Goal: Transaction & Acquisition: Subscribe to service/newsletter

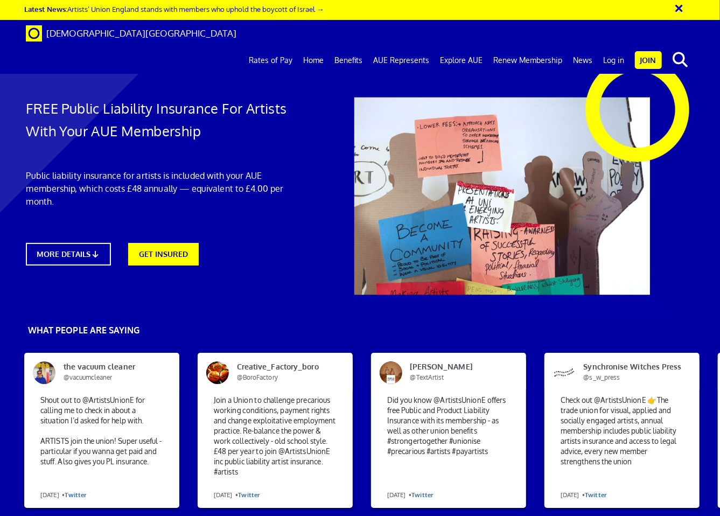
scroll to position [0, 3]
click at [150, 249] on link "GET INSURED" at bounding box center [163, 253] width 78 height 25
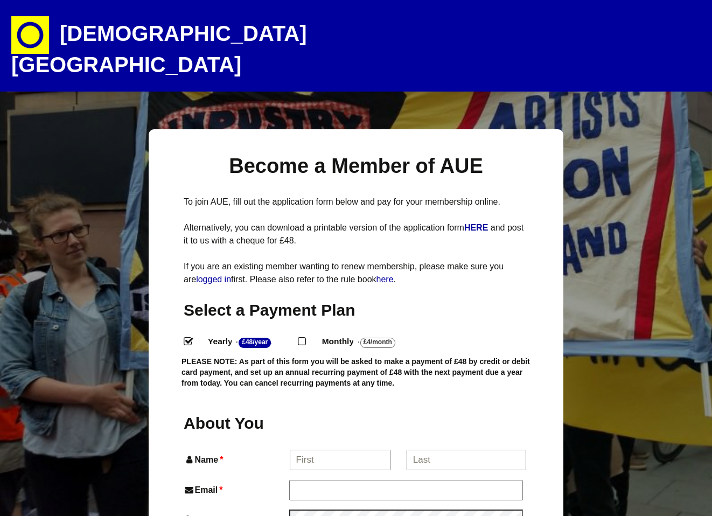
select select
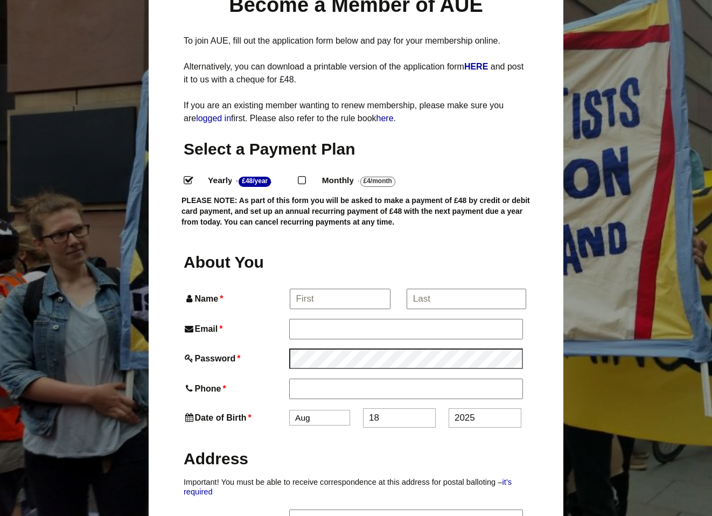
scroll to position [161, 0]
click at [305, 175] on input "Monthly - £4/Month ." at bounding box center [301, 178] width 7 height 7
radio input "true"
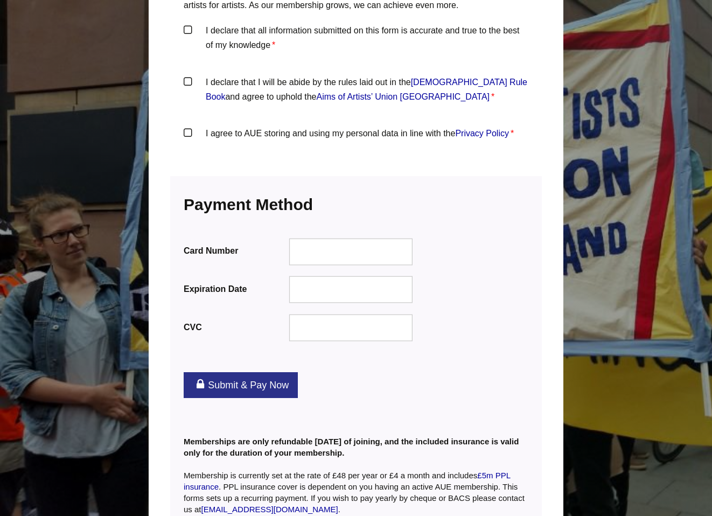
scroll to position [1287, 0]
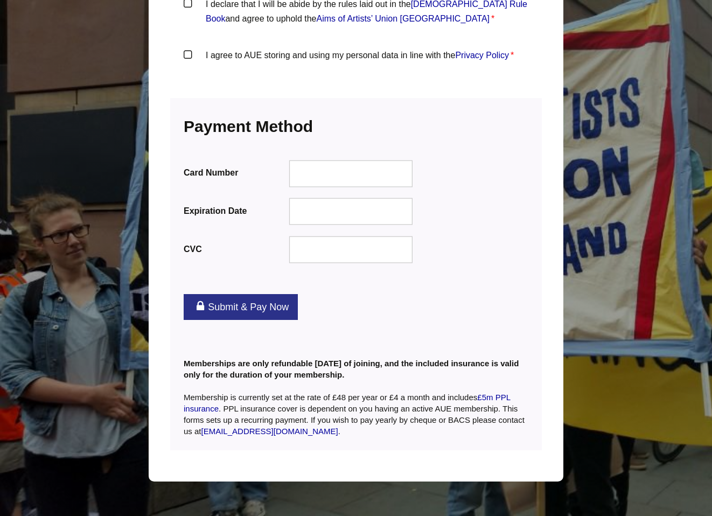
drag, startPoint x: 305, startPoint y: 345, endPoint x: 208, endPoint y: 336, distance: 97.8
click at [208, 336] on p "Memberships are only refundable [DATE] of joining, and the included insurance i…" at bounding box center [356, 386] width 345 height 102
drag, startPoint x: 207, startPoint y: 339, endPoint x: 258, endPoint y: 345, distance: 52.0
click at [208, 359] on b "Memberships are only refundable within 14 days of joining, and the included ins…" at bounding box center [351, 369] width 335 height 20
drag, startPoint x: 280, startPoint y: 342, endPoint x: 343, endPoint y: 347, distance: 63.7
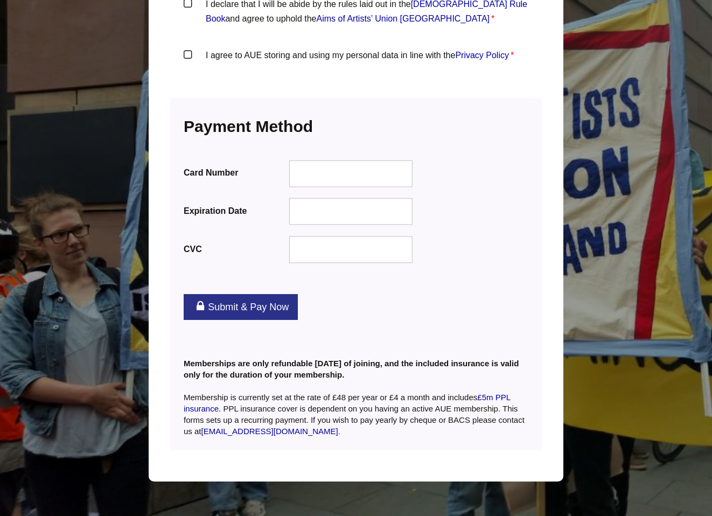
click at [281, 359] on b "Memberships are only refundable within 14 days of joining, and the included ins…" at bounding box center [351, 369] width 335 height 20
click at [347, 359] on b "Memberships are only refundable within 14 days of joining, and the included ins…" at bounding box center [351, 369] width 335 height 20
click at [416, 286] on div "Submit & Pay Now" at bounding box center [355, 307] width 371 height 48
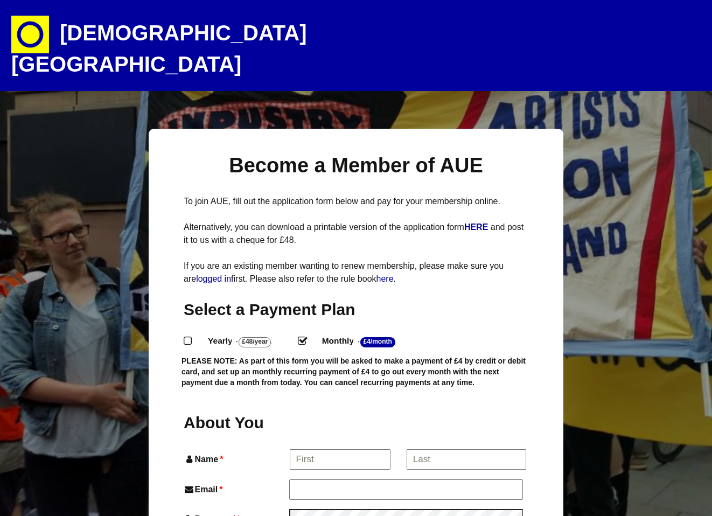
scroll to position [0, 0]
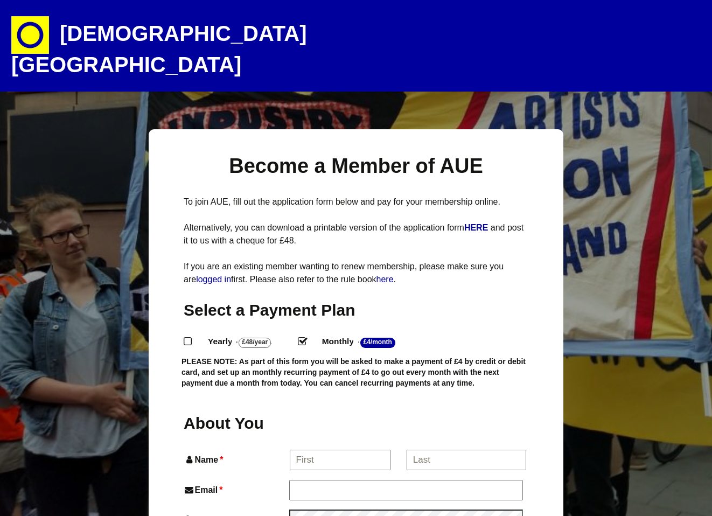
click at [498, 303] on div "Select a Payment Plan Yearly - £48/Year . Monthly - £4/Month ." at bounding box center [356, 345] width 345 height 92
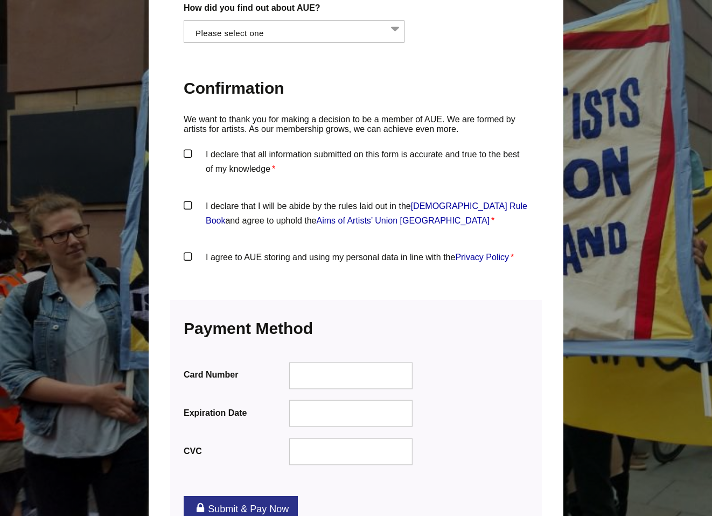
scroll to position [1287, 0]
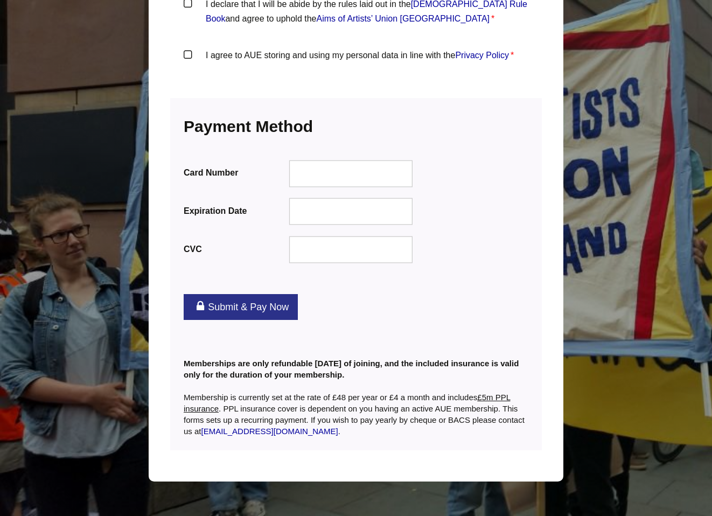
click at [510, 392] on link "£5m PPL insurance" at bounding box center [347, 402] width 326 height 20
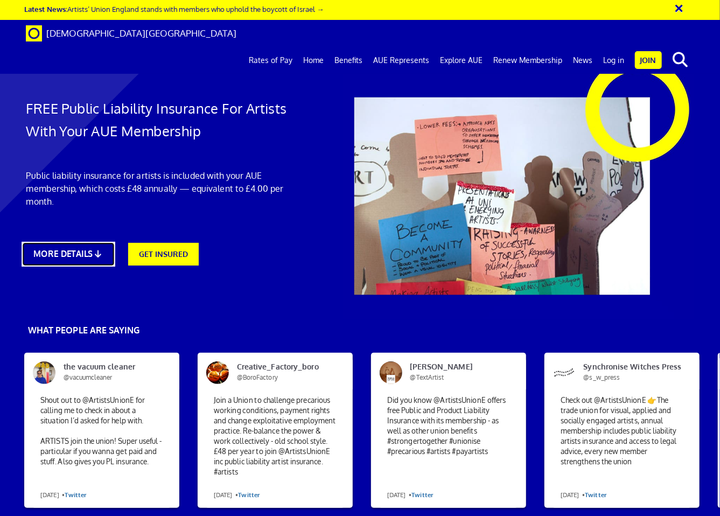
click at [61, 247] on link "MORE DETAILS" at bounding box center [68, 254] width 93 height 25
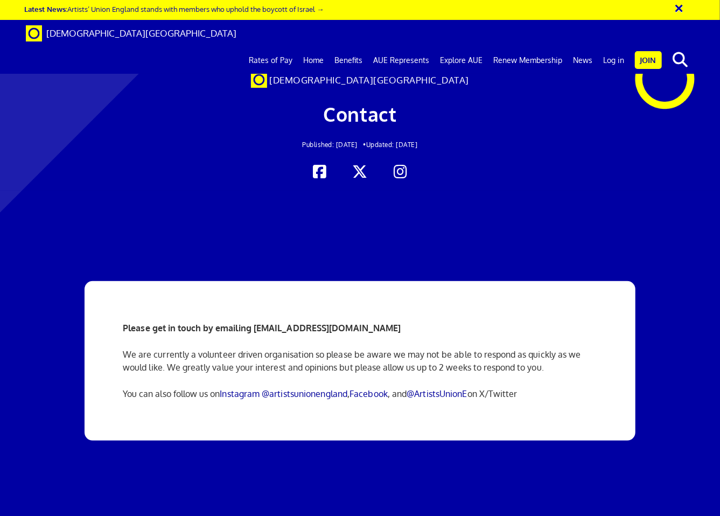
scroll to position [0, 3]
drag, startPoint x: 255, startPoint y: 329, endPoint x: 391, endPoint y: 331, distance: 135.7
click at [391, 331] on p "Please get in touch by emailing info@artistsunionengland.org.uk" at bounding box center [360, 327] width 474 height 13
click at [398, 328] on p "Please get in touch by emailing info@artistsunionengland.org.uk" at bounding box center [360, 327] width 474 height 13
click at [312, 398] on link "Instagram @artistsunionengland" at bounding box center [284, 393] width 128 height 11
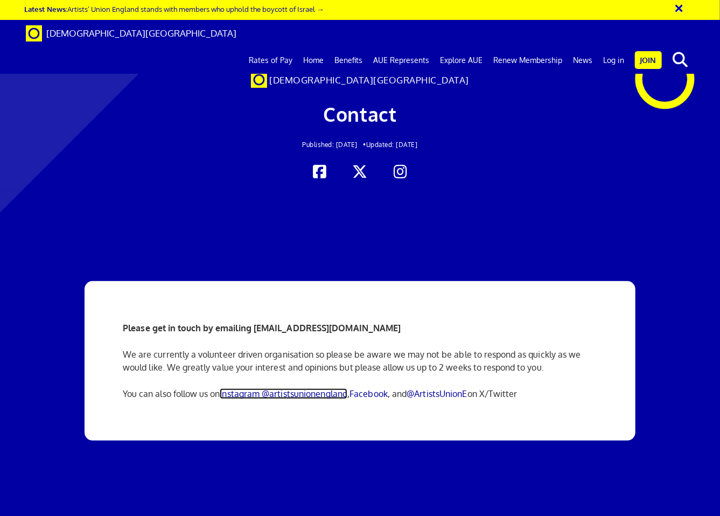
click at [312, 398] on link "Instagram @artistsunionengland" at bounding box center [284, 393] width 128 height 11
drag, startPoint x: 424, startPoint y: 416, endPoint x: 401, endPoint y: 401, distance: 27.9
click at [423, 416] on div "Please get in touch by emailing info@artistsunionengland.org.uk We are currentl…" at bounding box center [360, 360] width 490 height 159
click at [380, 394] on link "Facebook" at bounding box center [368, 393] width 38 height 11
click at [561, 240] on div at bounding box center [360, 405] width 720 height 429
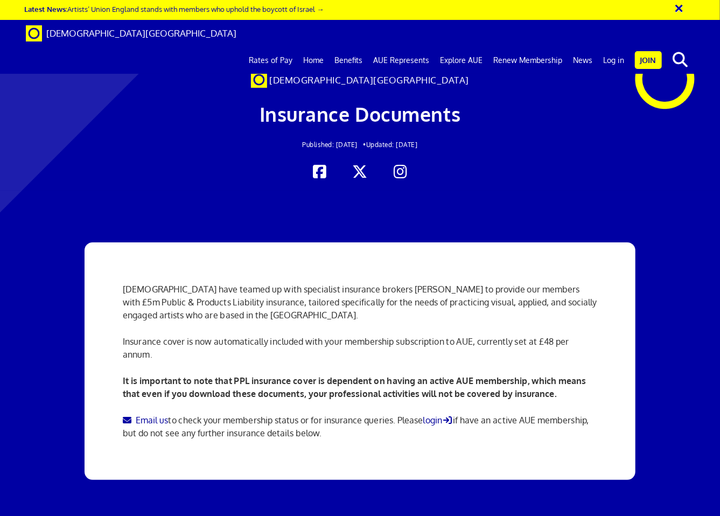
scroll to position [161, 0]
click at [263, 413] on p "Email us to check your membership status or for insurance queries. Please login…" at bounding box center [360, 426] width 474 height 26
drag, startPoint x: 224, startPoint y: 251, endPoint x: 360, endPoint y: 255, distance: 135.7
click at [230, 413] on p "Email us to check your membership status or for insurance queries. Please login…" at bounding box center [360, 426] width 474 height 26
drag, startPoint x: 402, startPoint y: 265, endPoint x: 430, endPoint y: 270, distance: 28.3
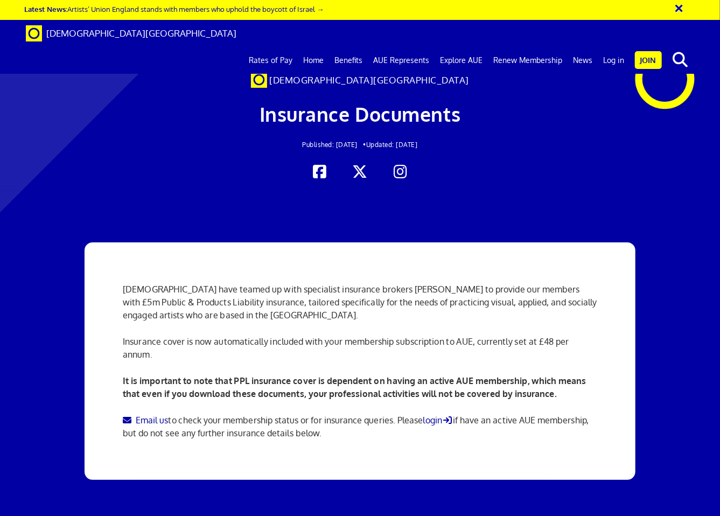
click at [402, 413] on p "Email us to check your membership status or for insurance queries. Please login…" at bounding box center [360, 426] width 474 height 26
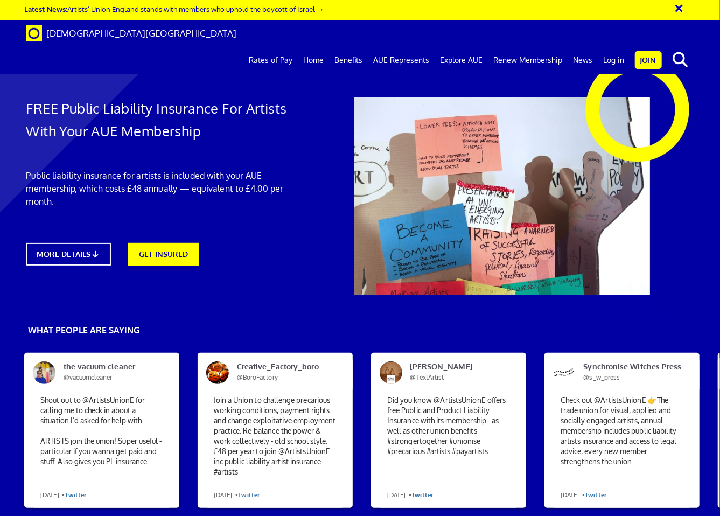
scroll to position [484, 0]
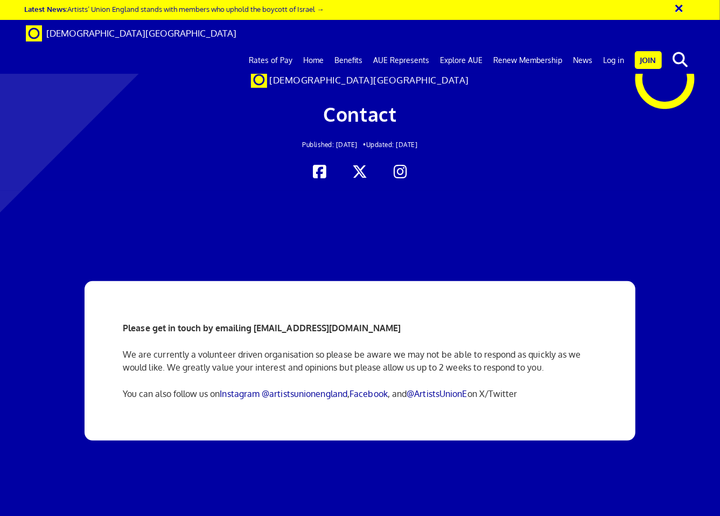
scroll to position [0, 3]
drag, startPoint x: 255, startPoint y: 329, endPoint x: 392, endPoint y: 330, distance: 136.7
click at [392, 330] on p "Please get in touch by emailing [EMAIL_ADDRESS][DOMAIN_NAME]" at bounding box center [360, 327] width 474 height 13
click at [398, 326] on p "Please get in touch by emailing [EMAIL_ADDRESS][DOMAIN_NAME]" at bounding box center [360, 327] width 474 height 13
drag, startPoint x: 374, startPoint y: 327, endPoint x: 262, endPoint y: 332, distance: 112.1
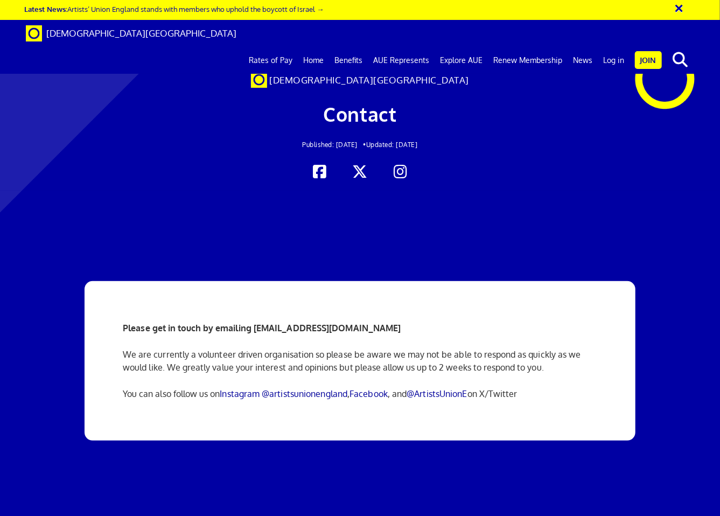
click at [254, 326] on p "Please get in touch by emailing info@artistsunionengland.org.uk" at bounding box center [360, 327] width 474 height 13
copy strong "info@artistsunionengland.org.uk"
click at [520, 225] on div at bounding box center [360, 405] width 720 height 429
click at [355, 47] on link "Benefits" at bounding box center [348, 60] width 39 height 27
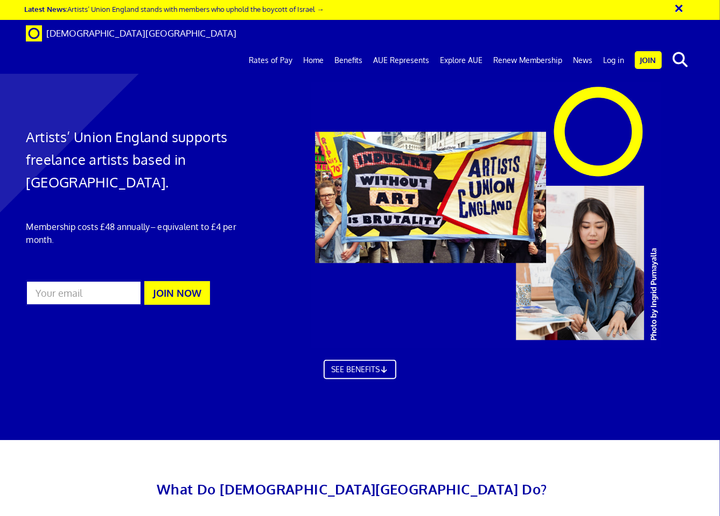
scroll to position [634, 0]
drag, startPoint x: 475, startPoint y: 173, endPoint x: 549, endPoint y: 174, distance: 74.3
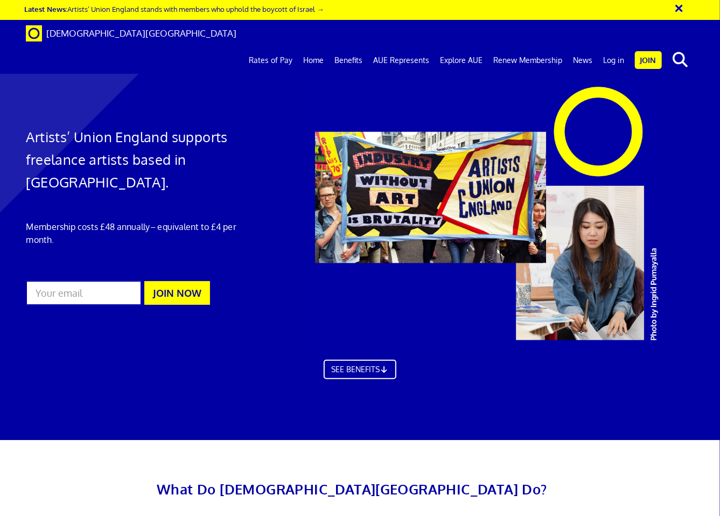
drag, startPoint x: 464, startPoint y: 179, endPoint x: 543, endPoint y: 175, distance: 78.7
drag, startPoint x: 556, startPoint y: 174, endPoint x: 564, endPoint y: 174, distance: 8.1
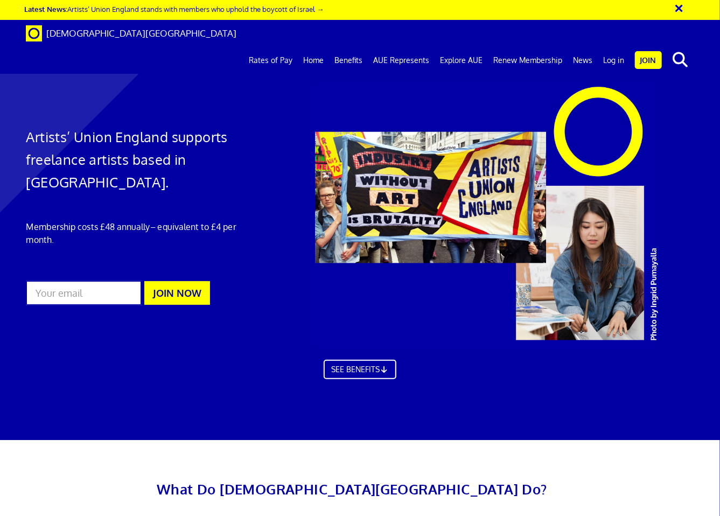
drag, startPoint x: 656, startPoint y: 317, endPoint x: 622, endPoint y: 340, distance: 41.1
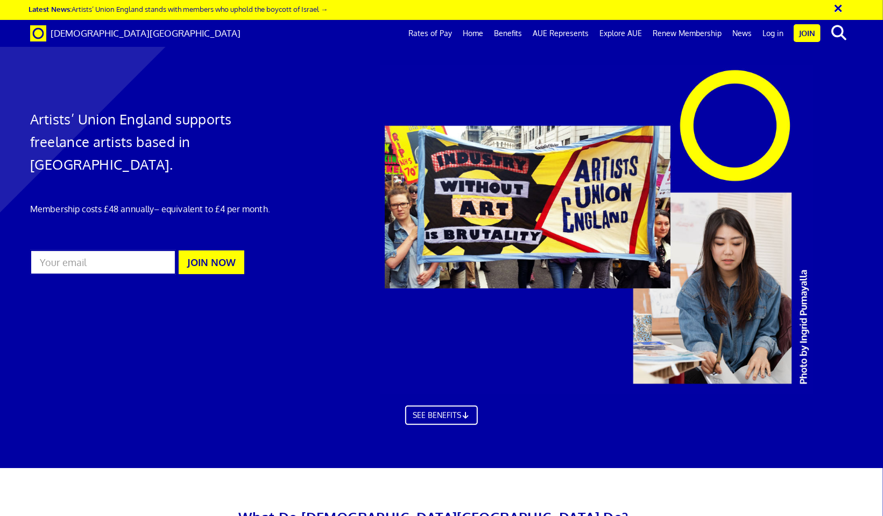
scroll to position [0, 10]
